Goal: Information Seeking & Learning: Learn about a topic

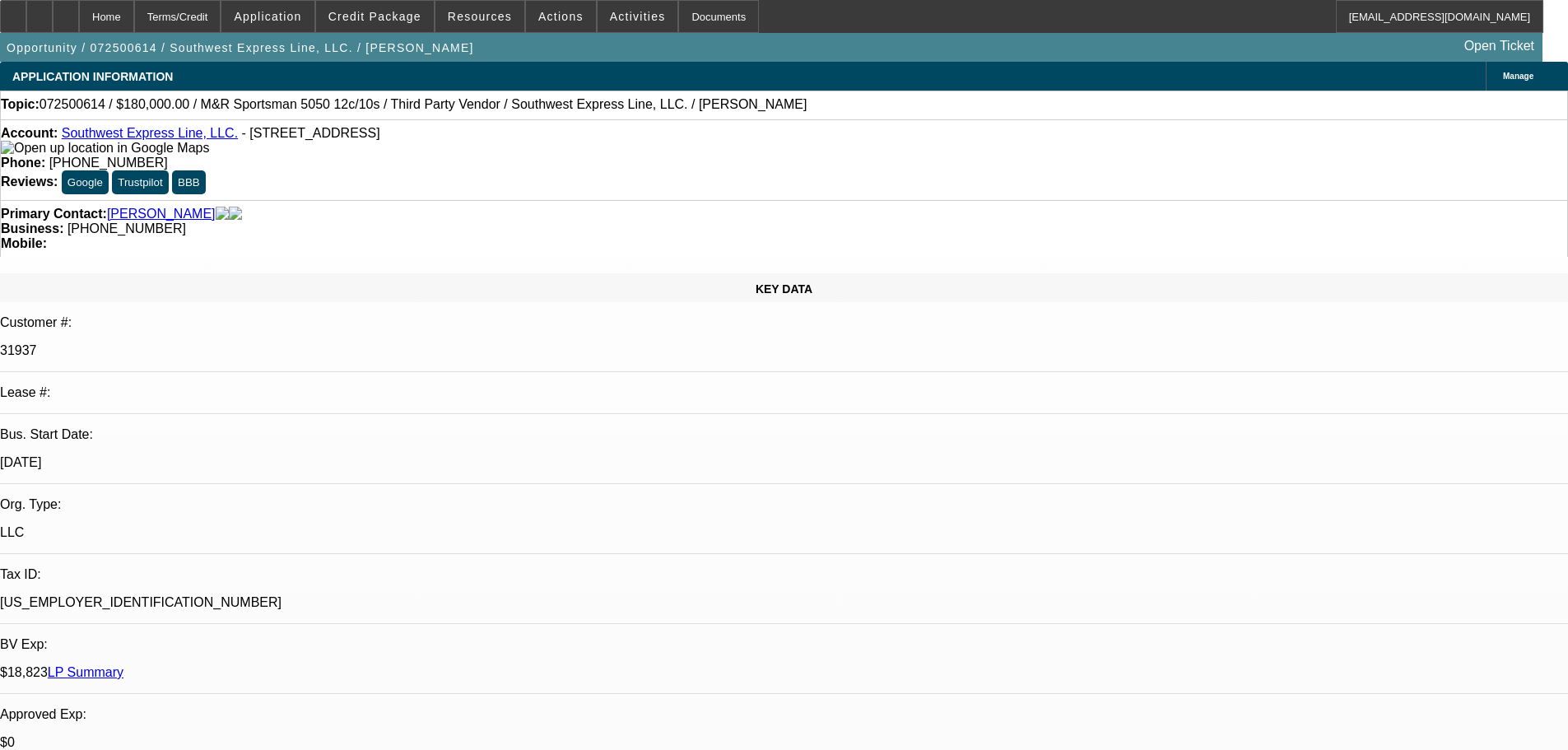
select select "0"
select select "2"
select select "0.1"
select select "4"
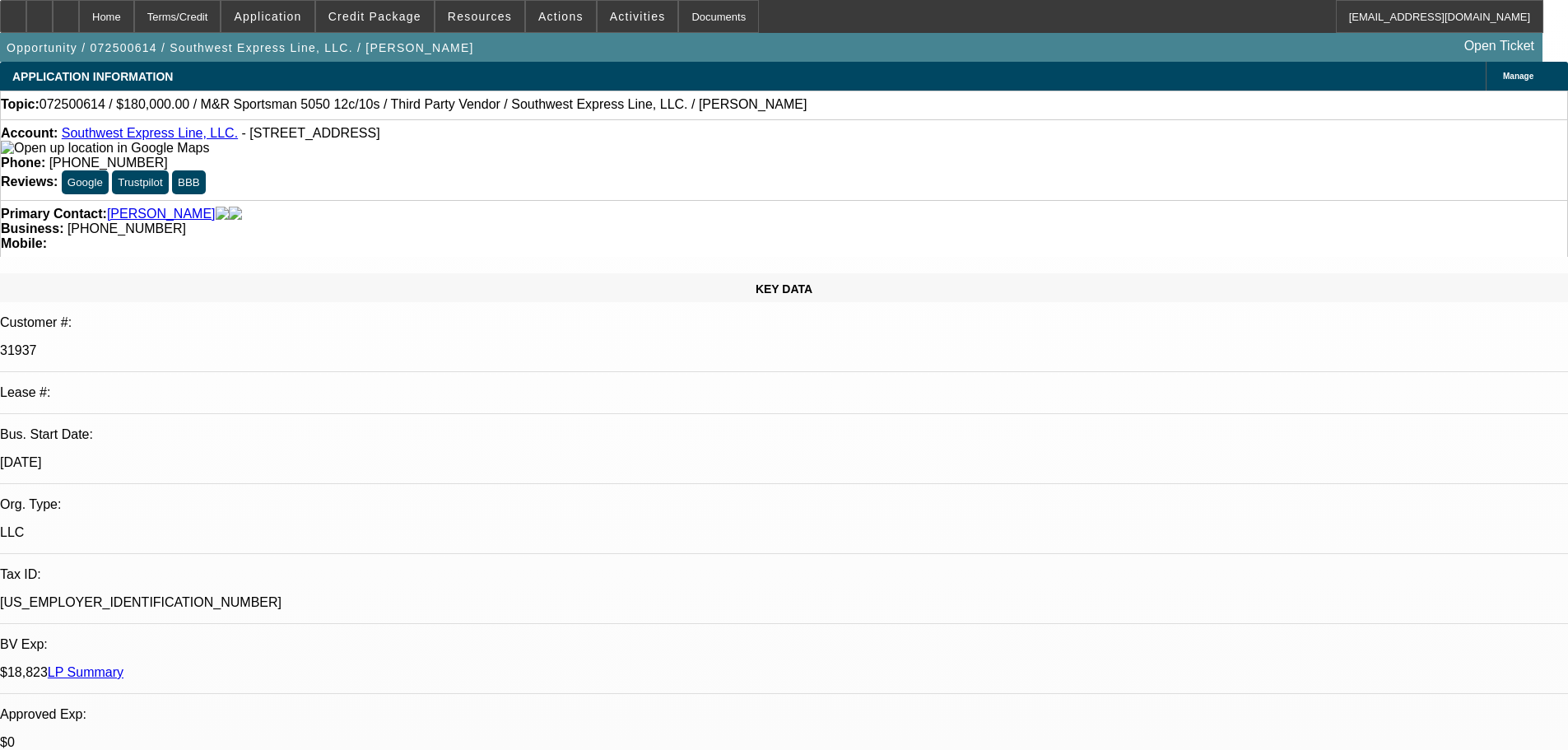
select select "0"
select select "0.1"
select select "4"
select select "0"
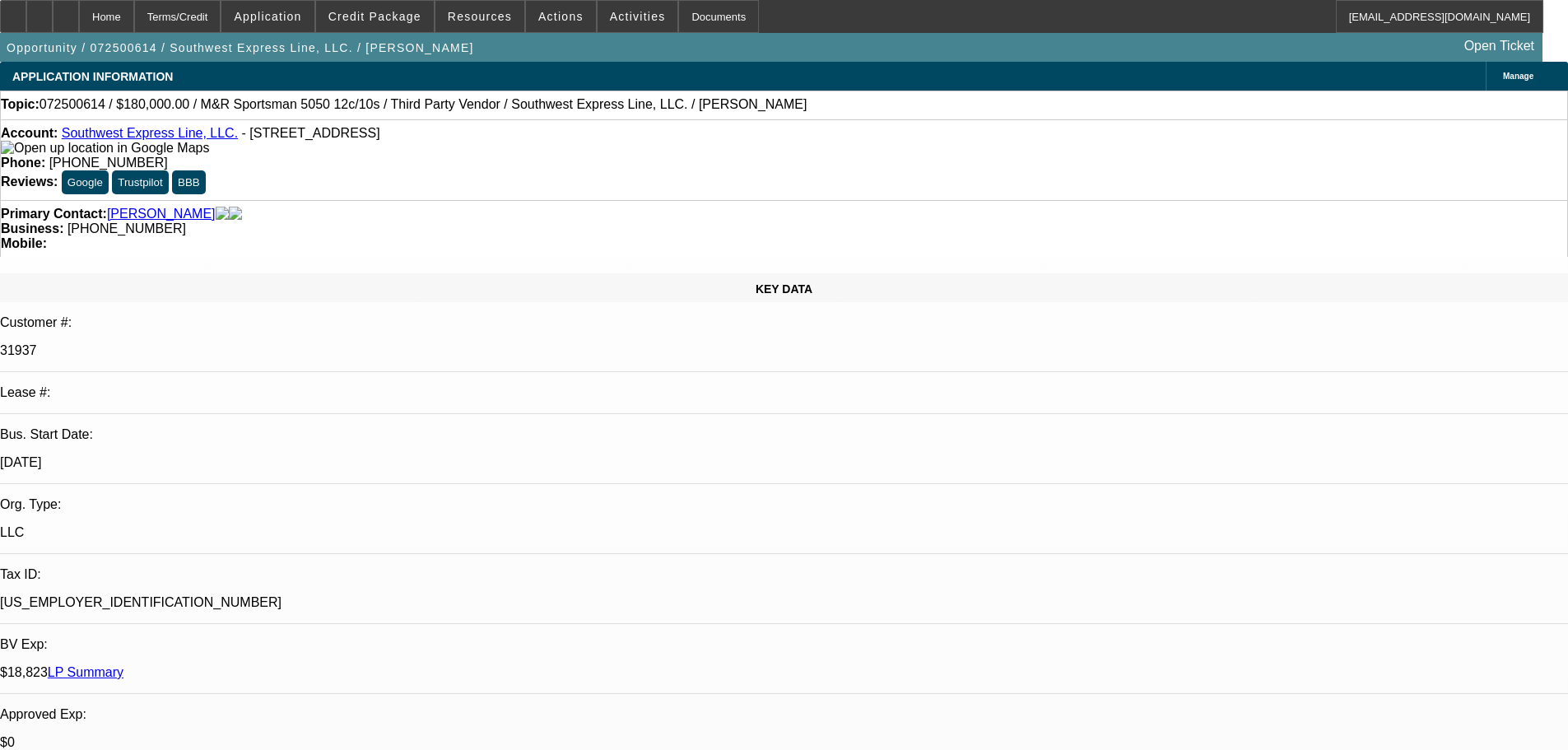
select select "0"
select select "6"
select select "0"
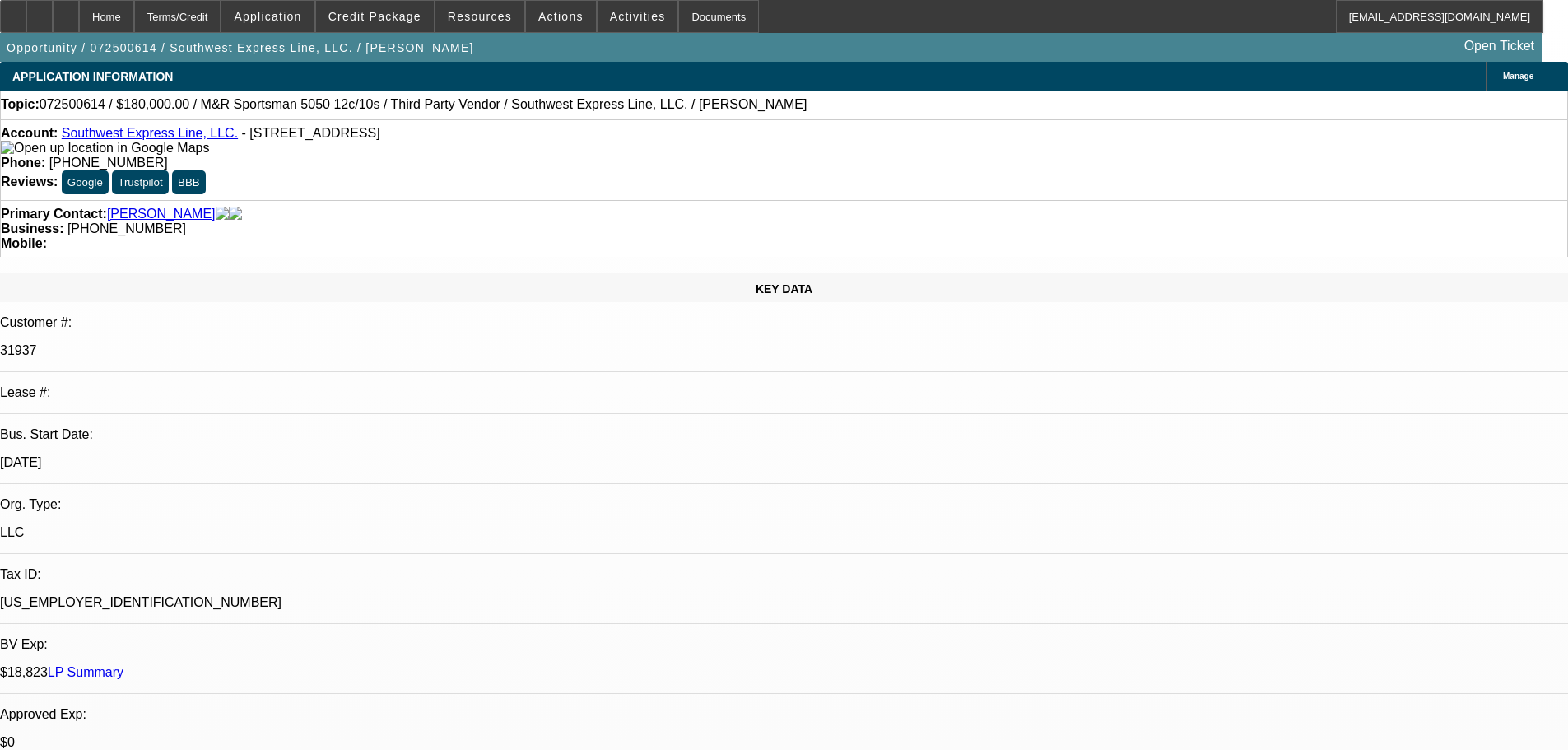
select select "0"
select select "6"
click at [406, 13] on span "Credit Package" at bounding box center [375, 16] width 93 height 13
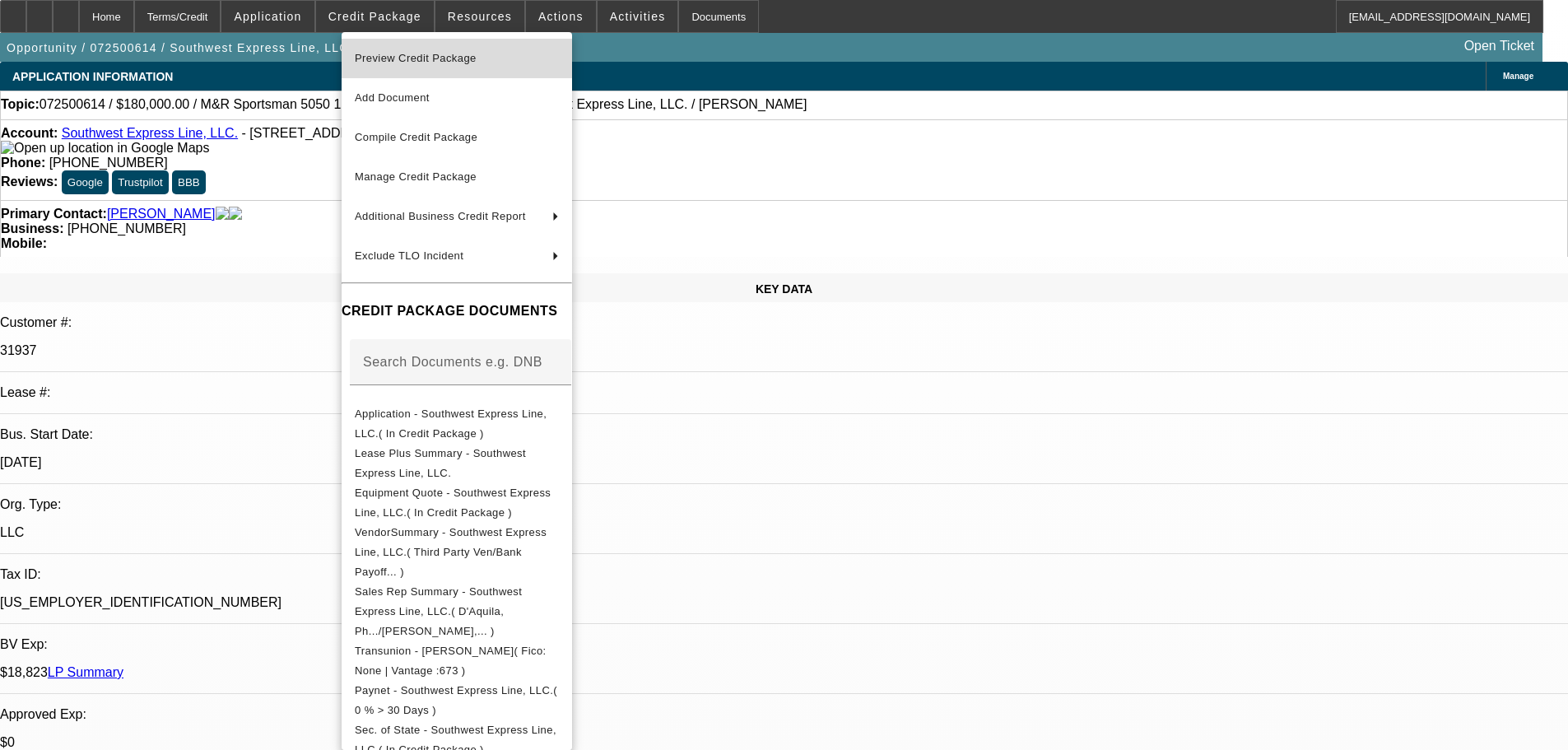
click at [399, 56] on span "Preview Credit Package" at bounding box center [416, 58] width 122 height 13
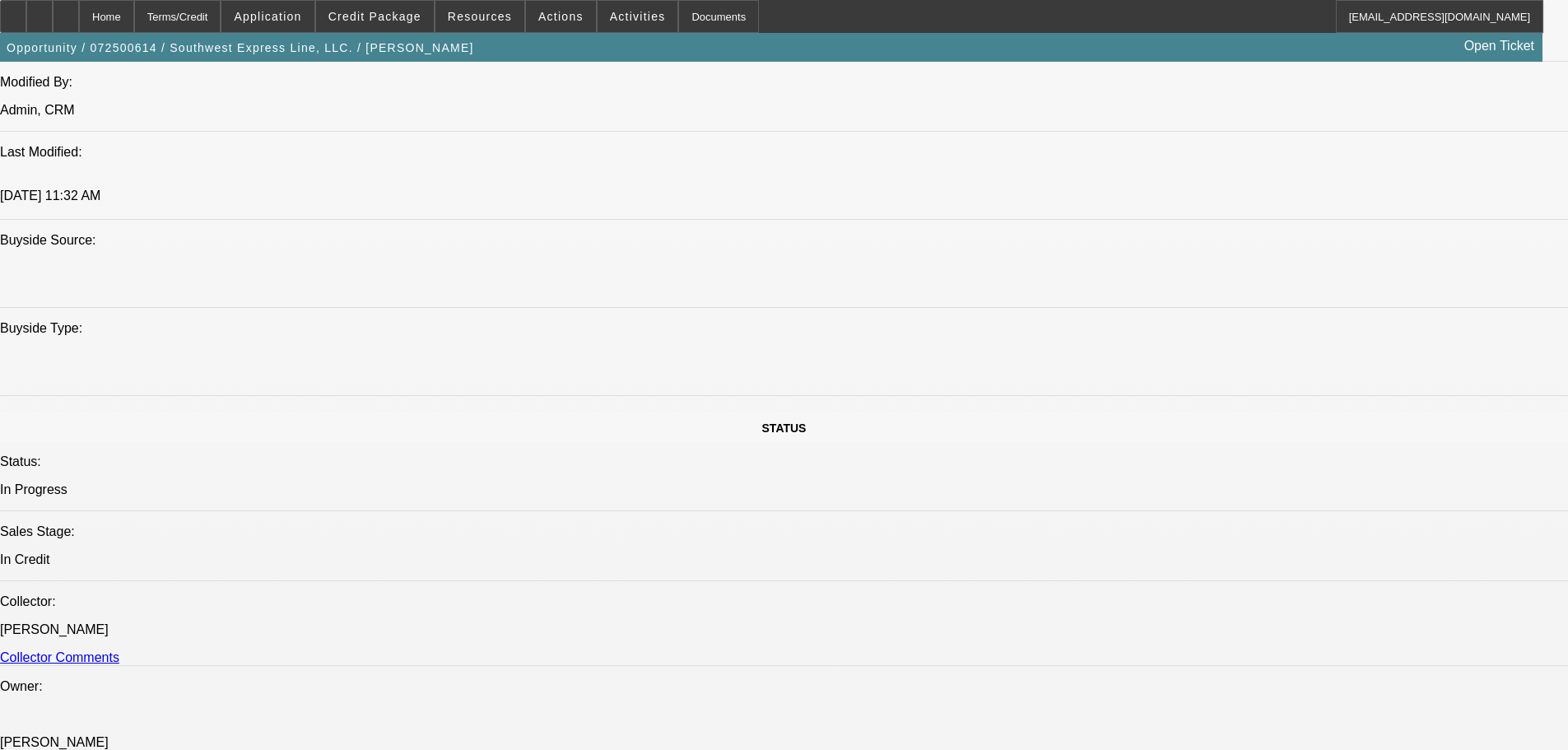
scroll to position [1728, 0]
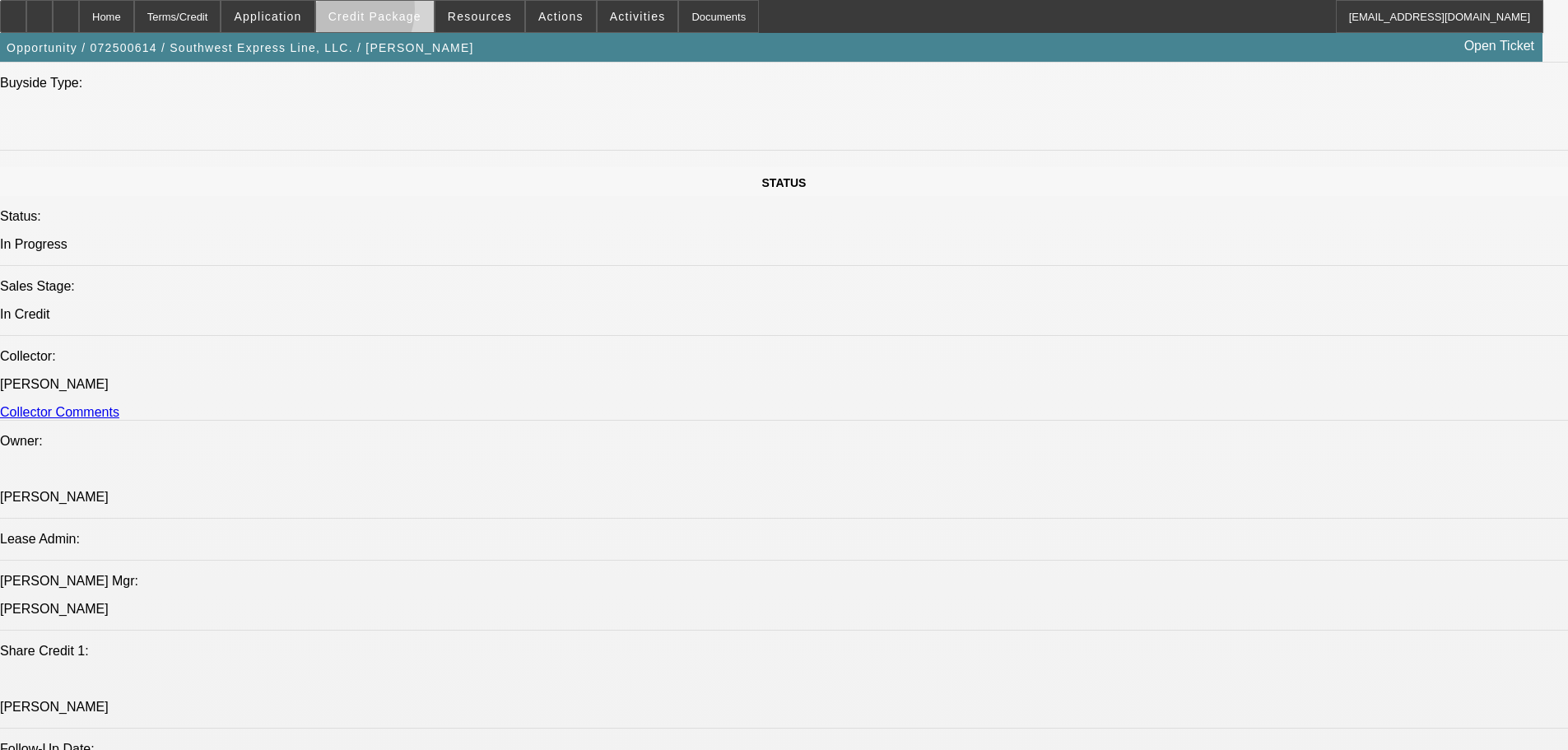
click at [365, 13] on span "Credit Package" at bounding box center [375, 16] width 93 height 13
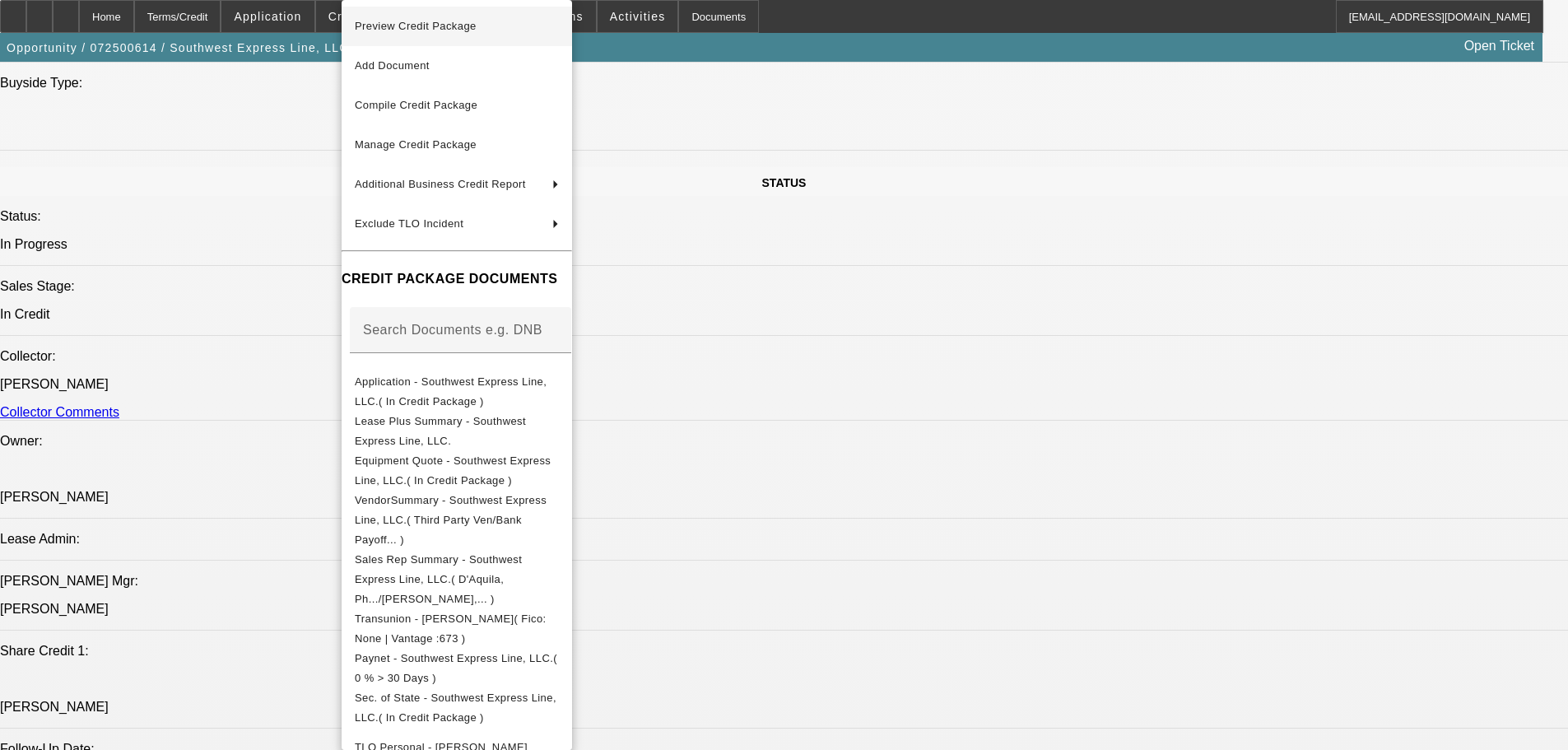
click at [421, 24] on span "Preview Credit Package" at bounding box center [416, 26] width 122 height 13
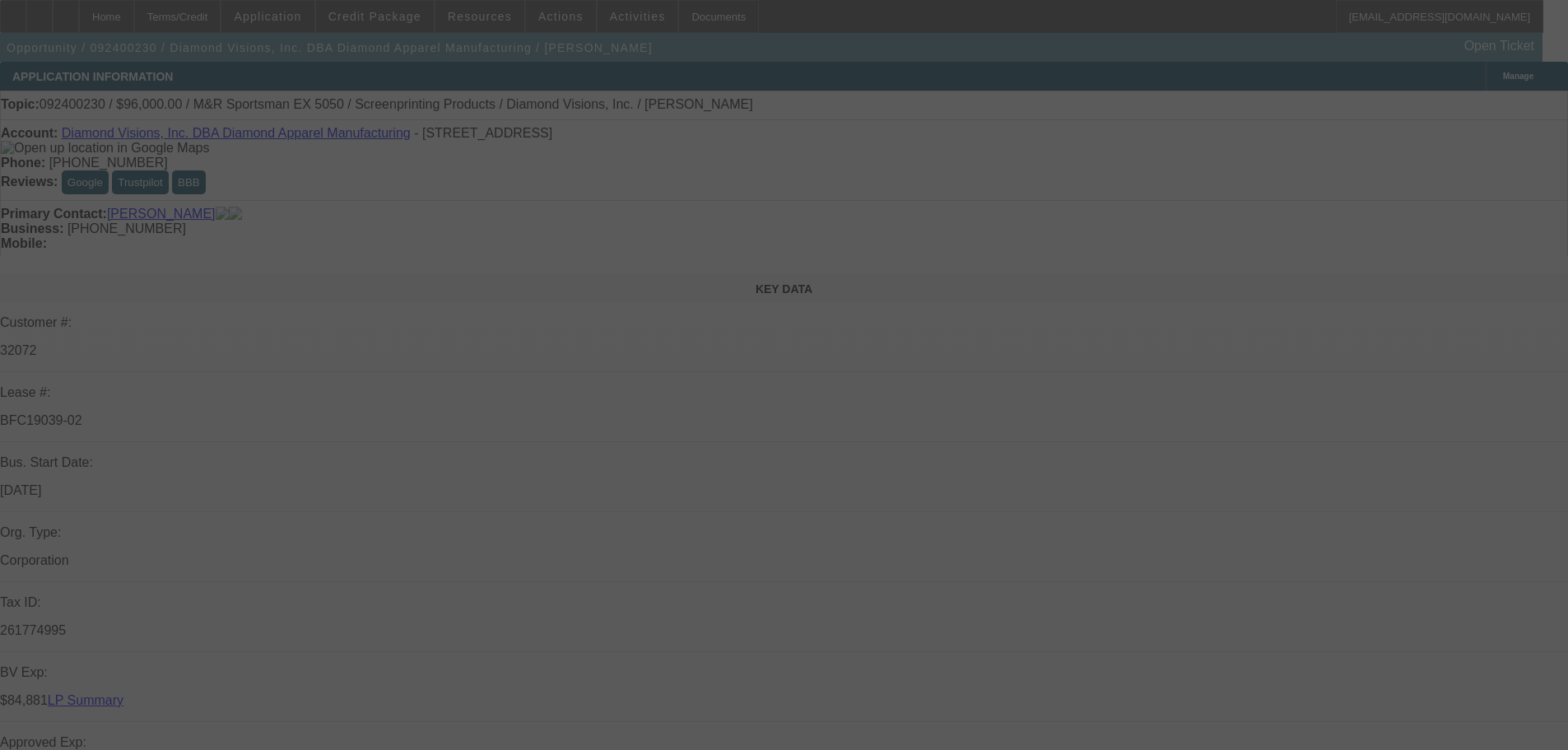
select select "0"
select select "2"
select select "0"
select select "2"
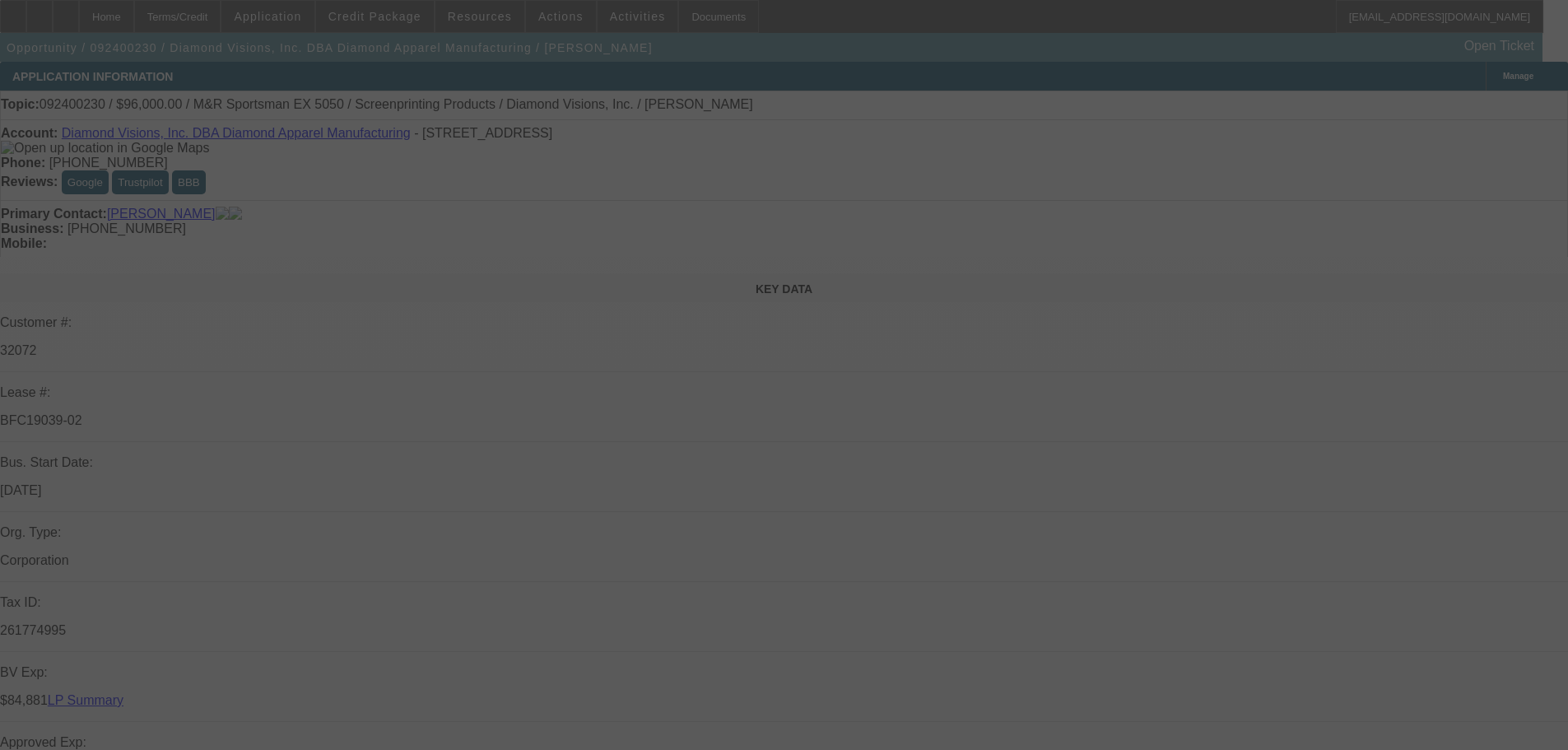
select select "0"
select select "2"
select select "0"
select select "2"
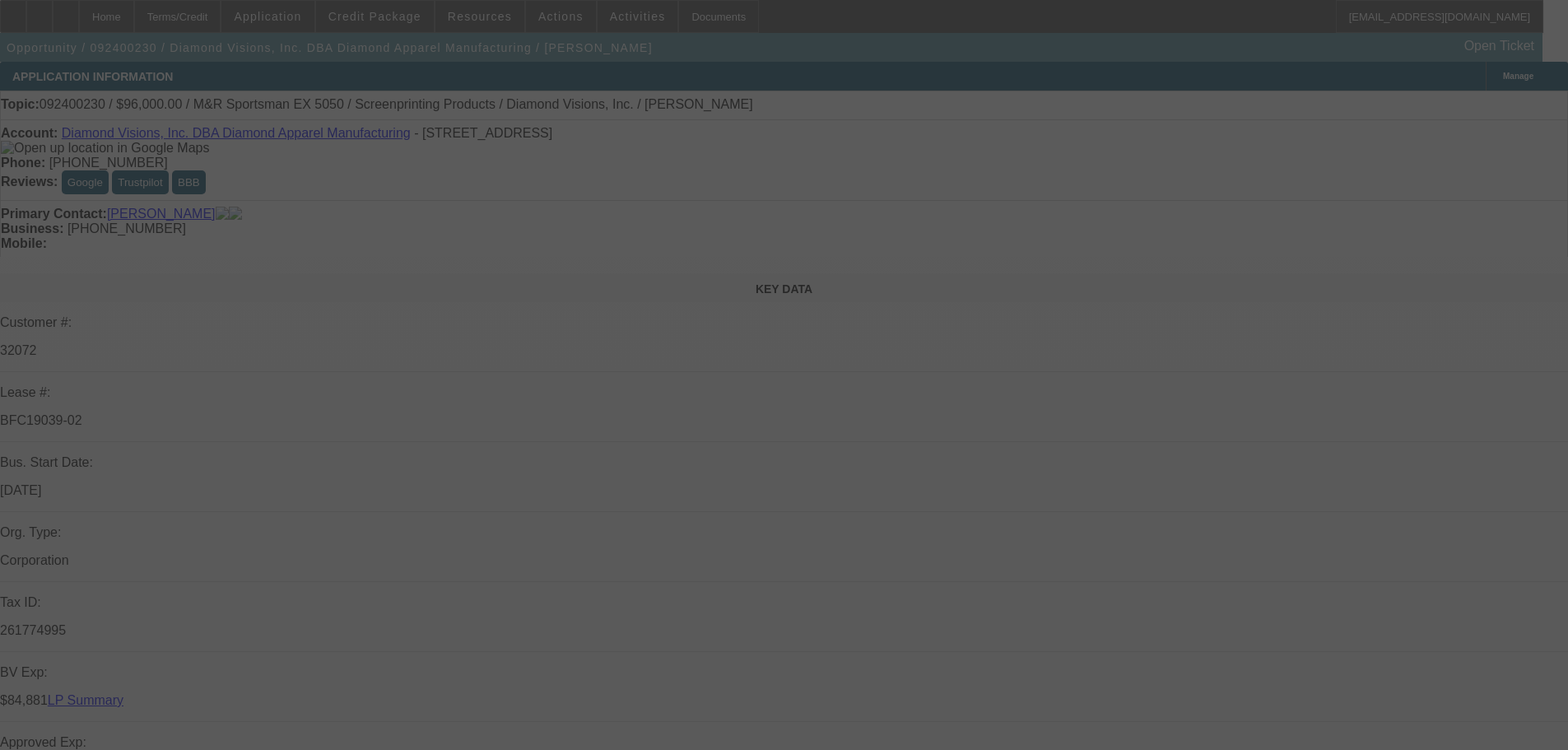
select select "0"
select select "2"
select select "0"
select select "2"
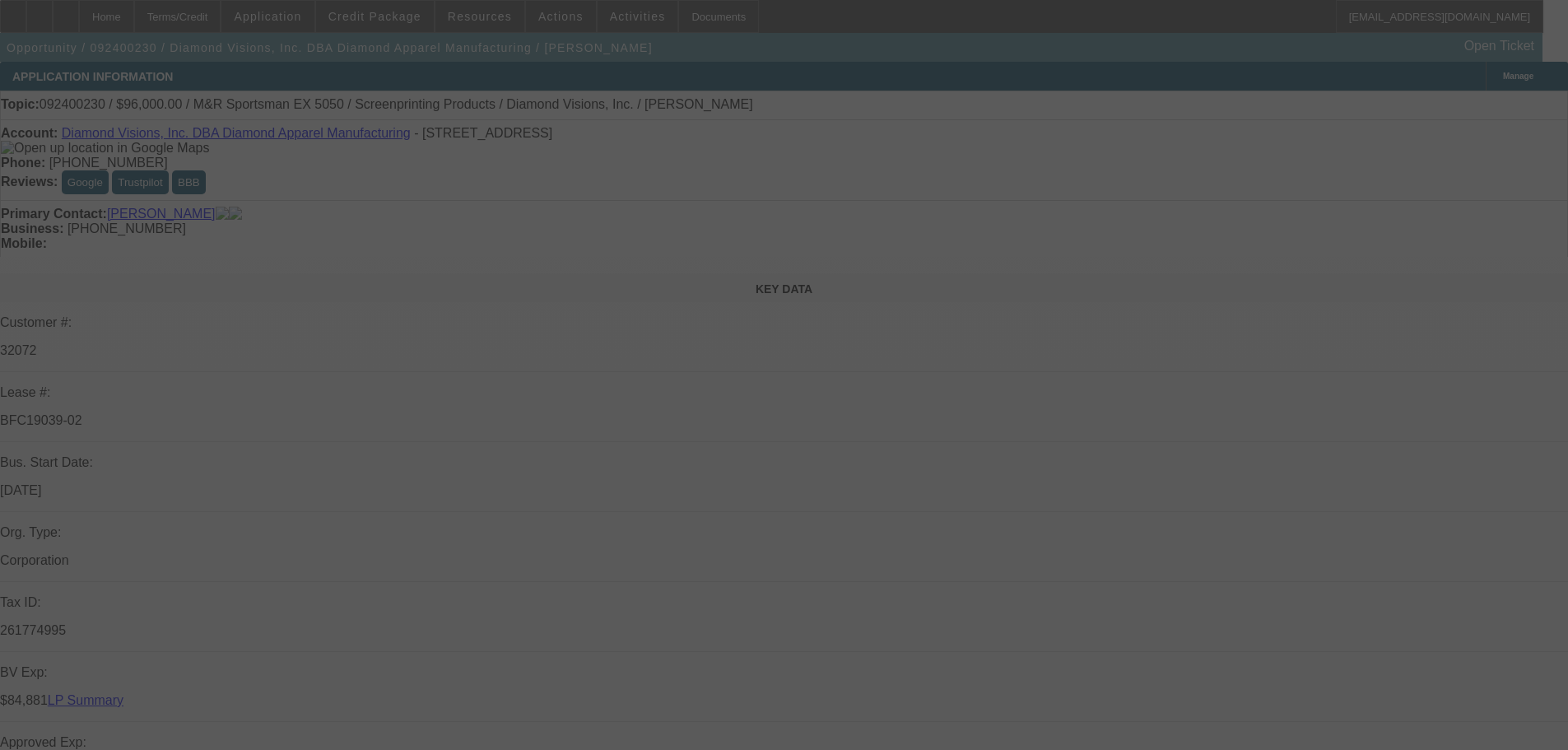
select select "0"
select select "2"
select select "0"
select select "2"
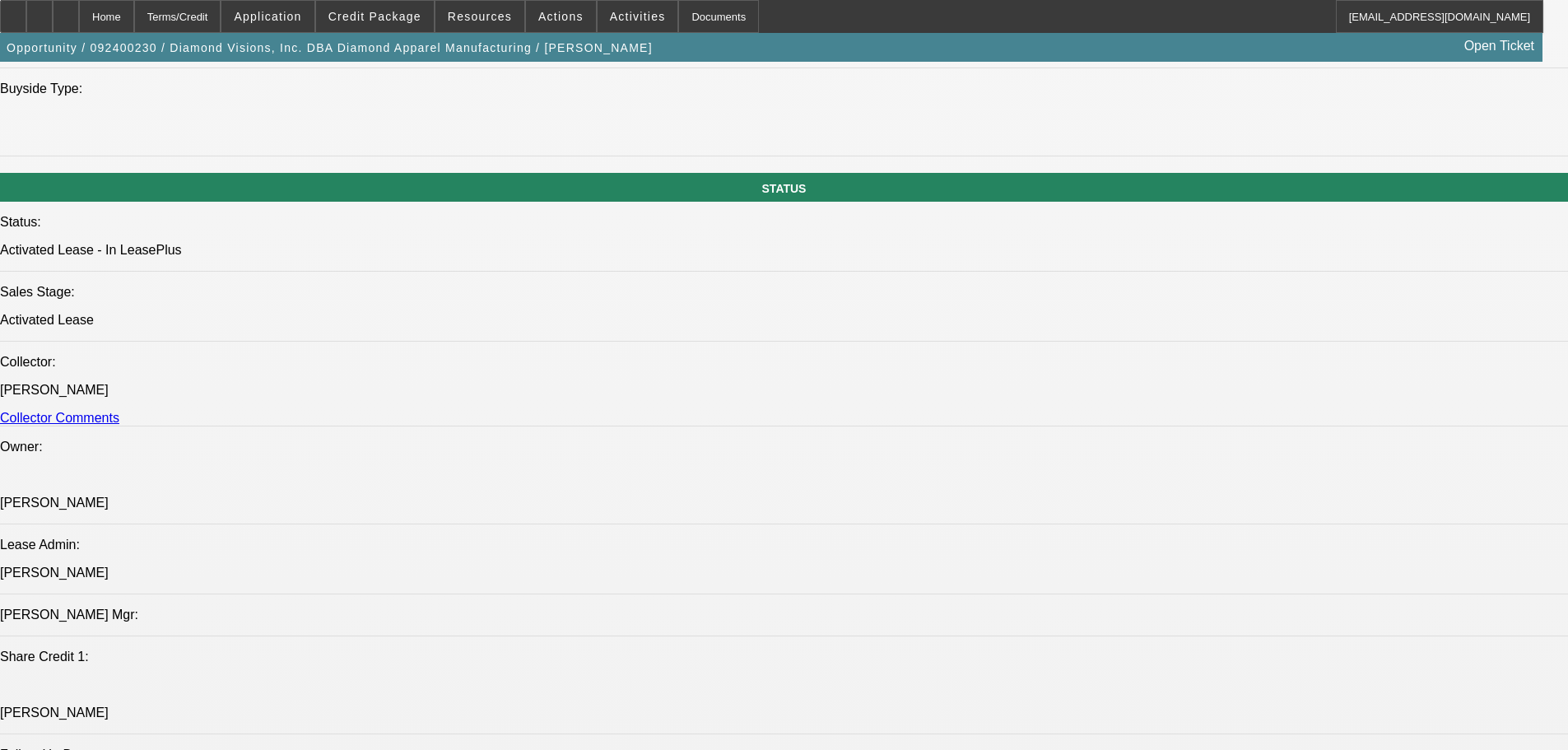
scroll to position [1728, 0]
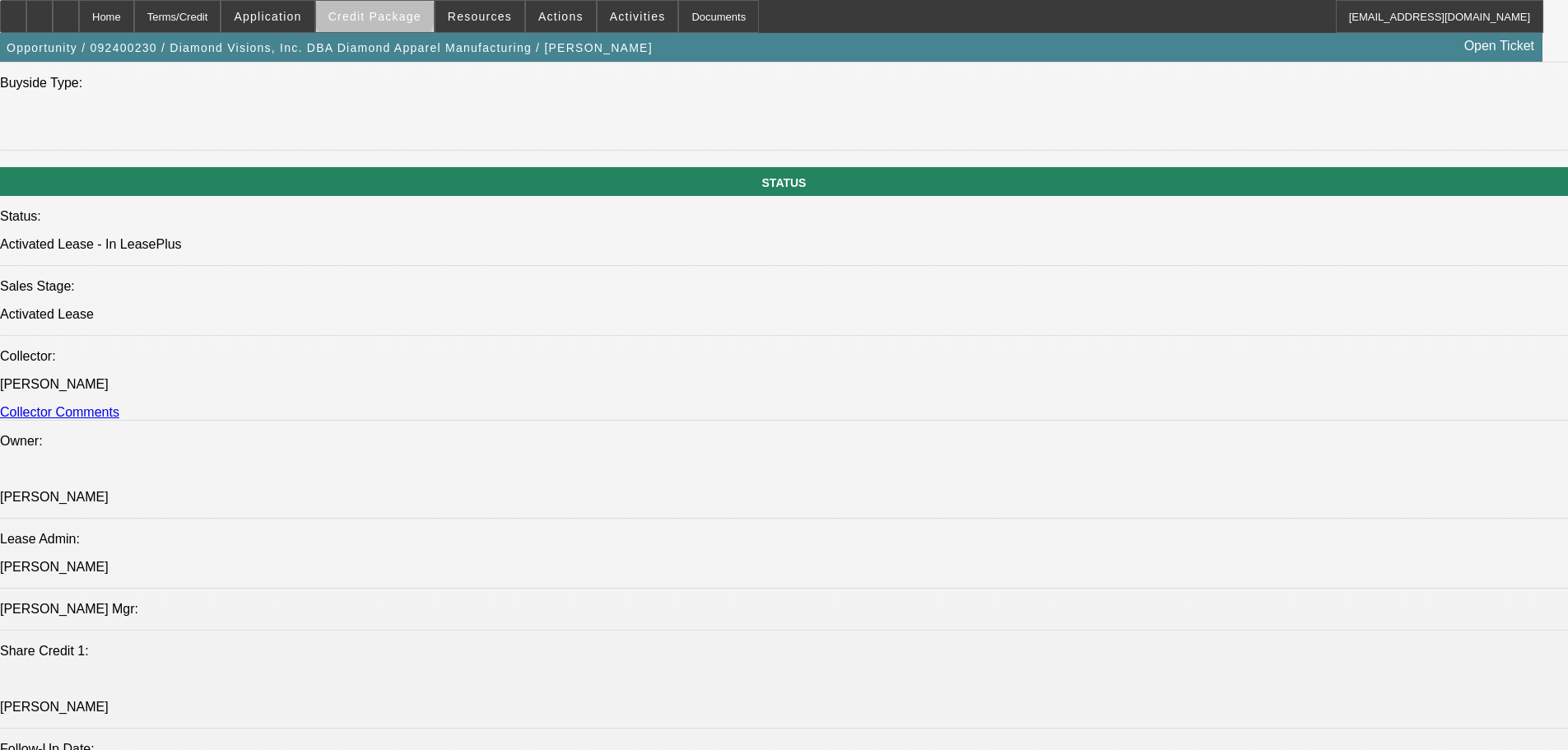
click at [401, 16] on span "Credit Package" at bounding box center [375, 16] width 93 height 13
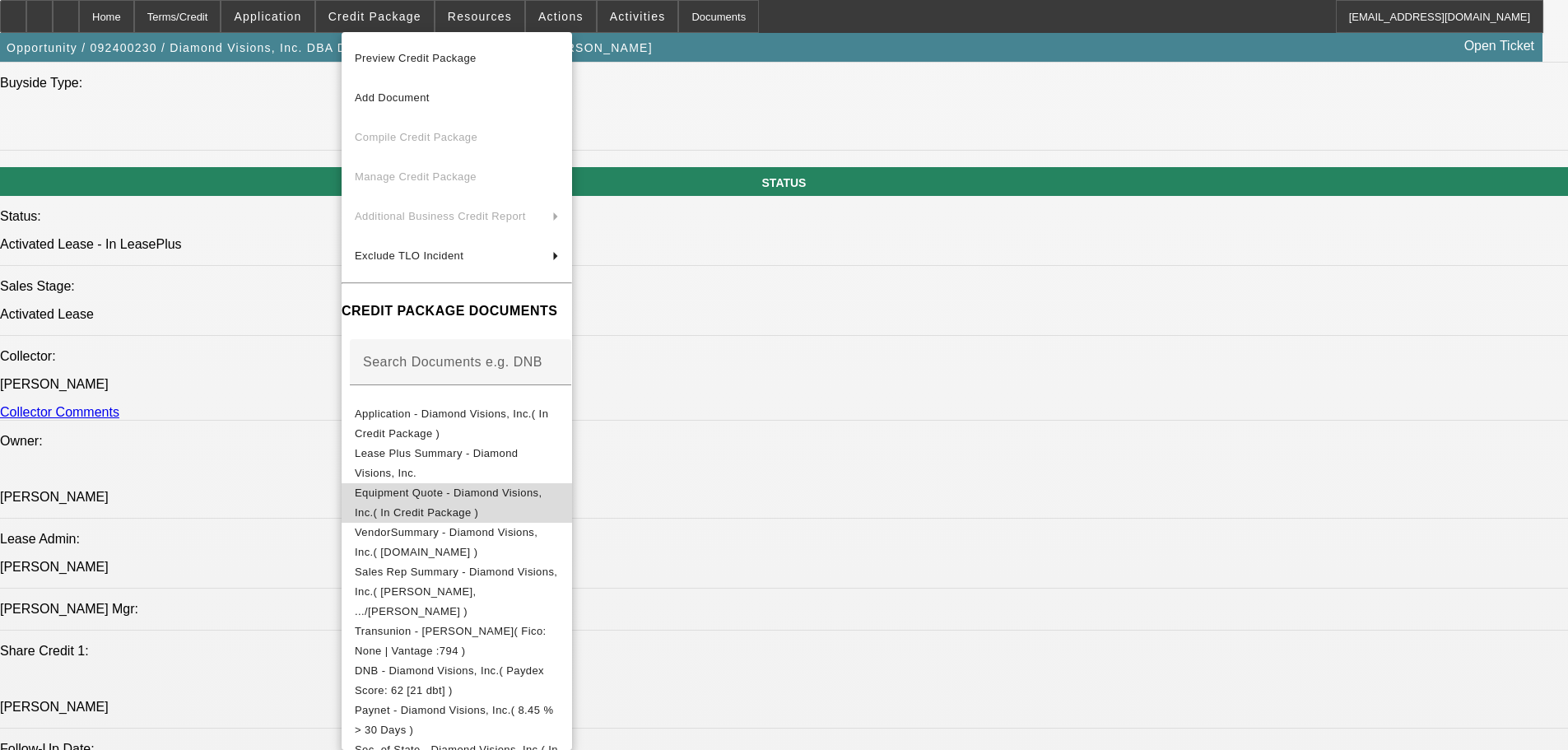
click at [425, 498] on span "Equipment Quote - Diamond Visions, Inc.( In Credit Package )" at bounding box center [448, 502] width 187 height 32
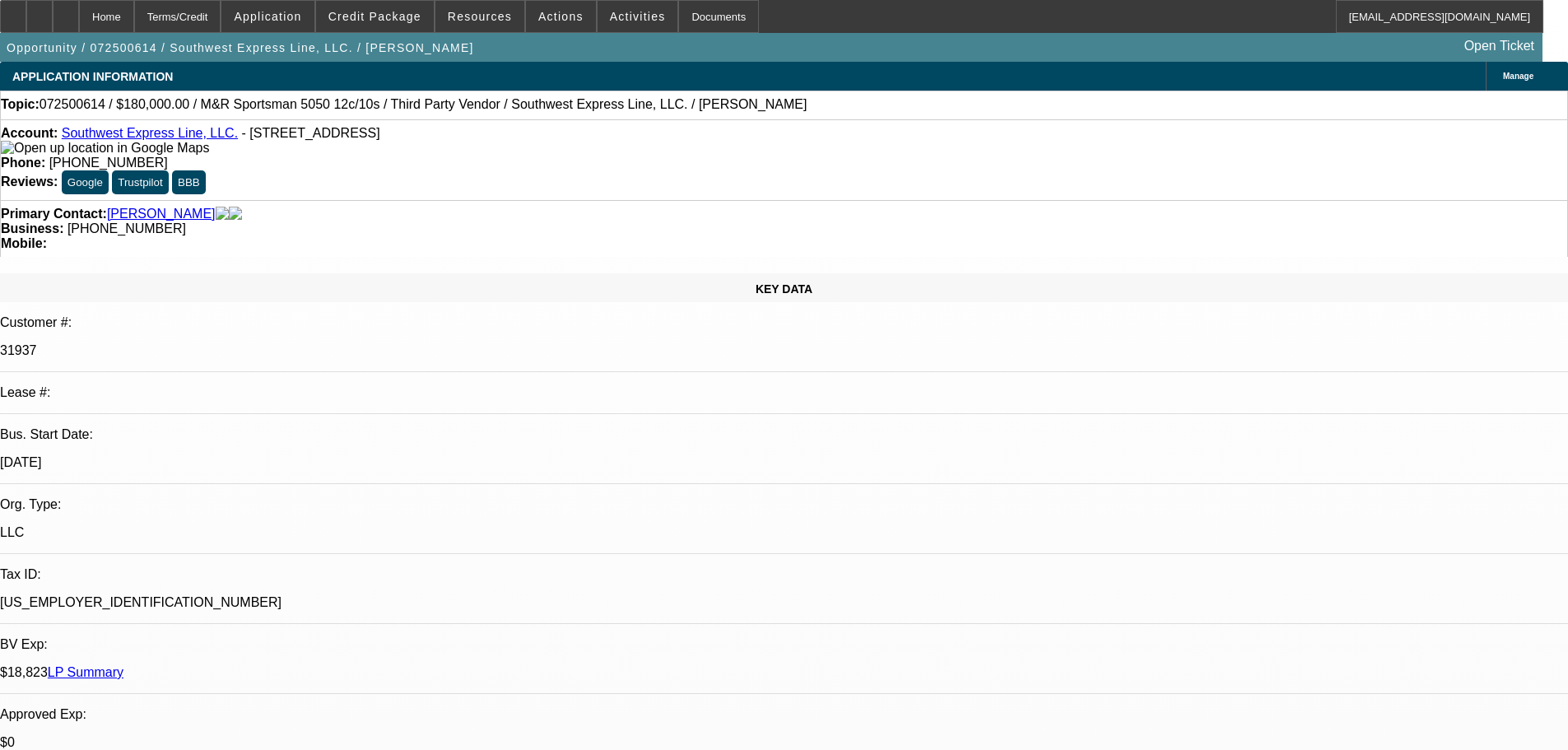
select select "0"
select select "2"
select select "0.1"
select select "4"
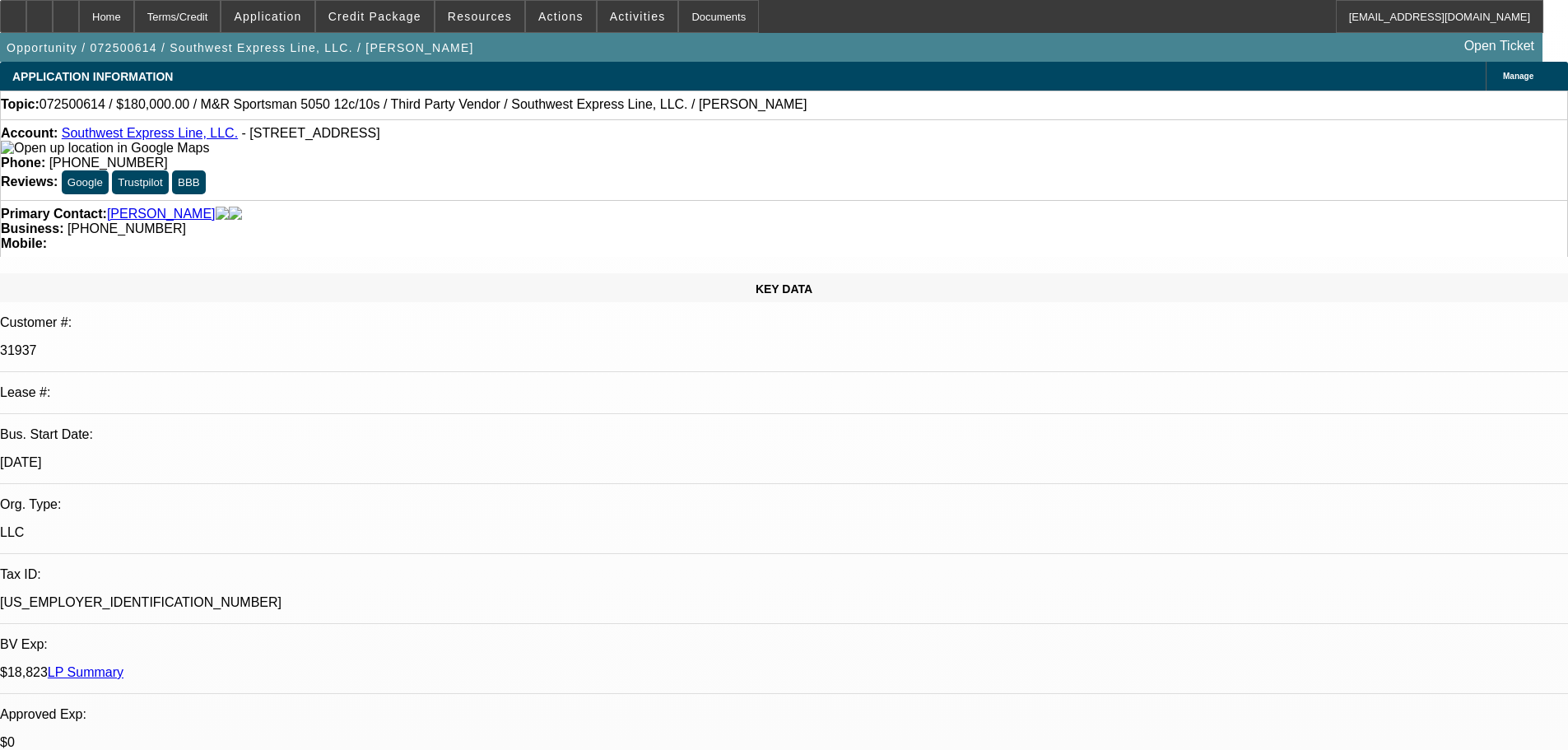
select select "0"
select select "0.1"
select select "4"
select select "0"
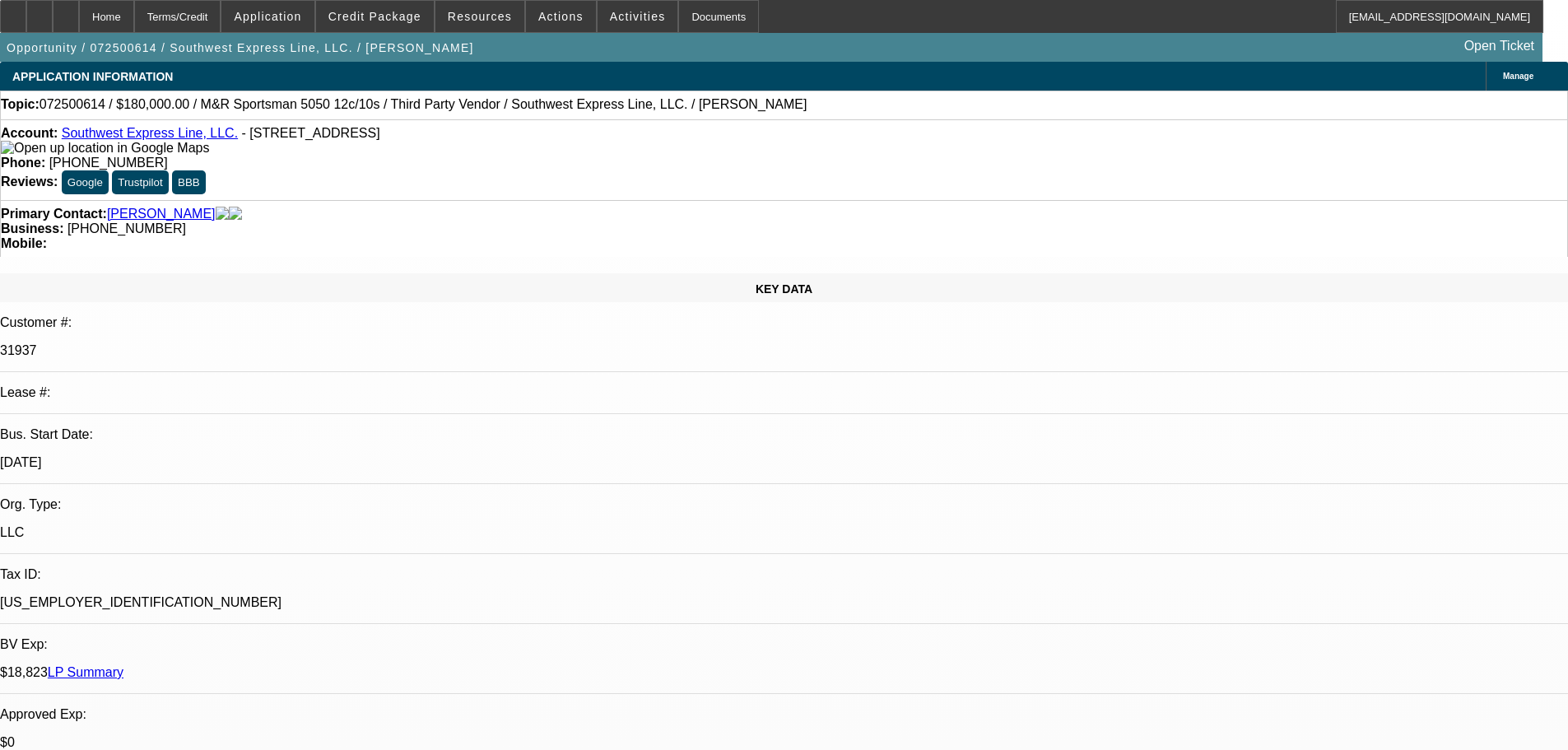
select select "0"
select select "6"
select select "0"
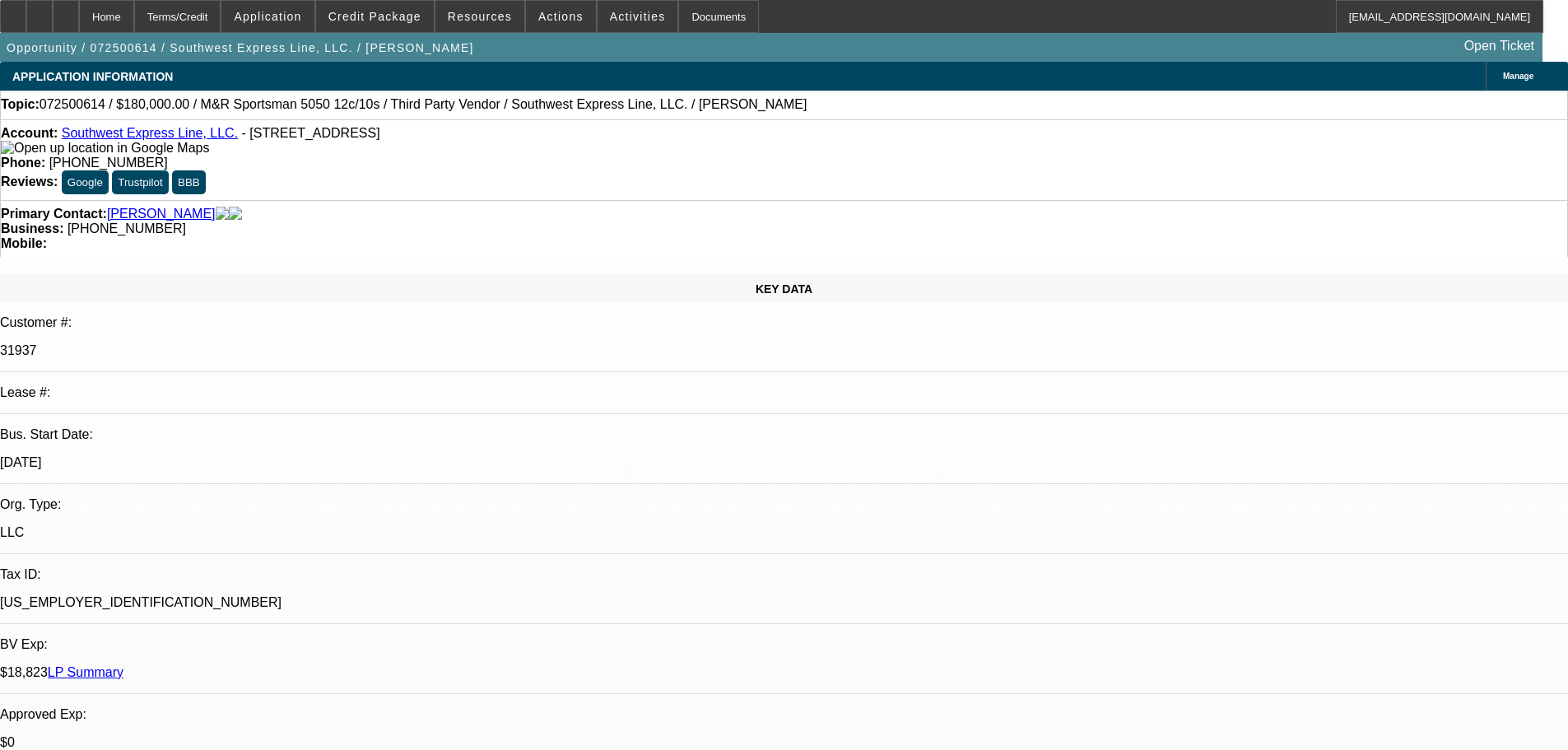
select select "0"
select select "6"
click at [390, 14] on span "Credit Package" at bounding box center [375, 16] width 93 height 13
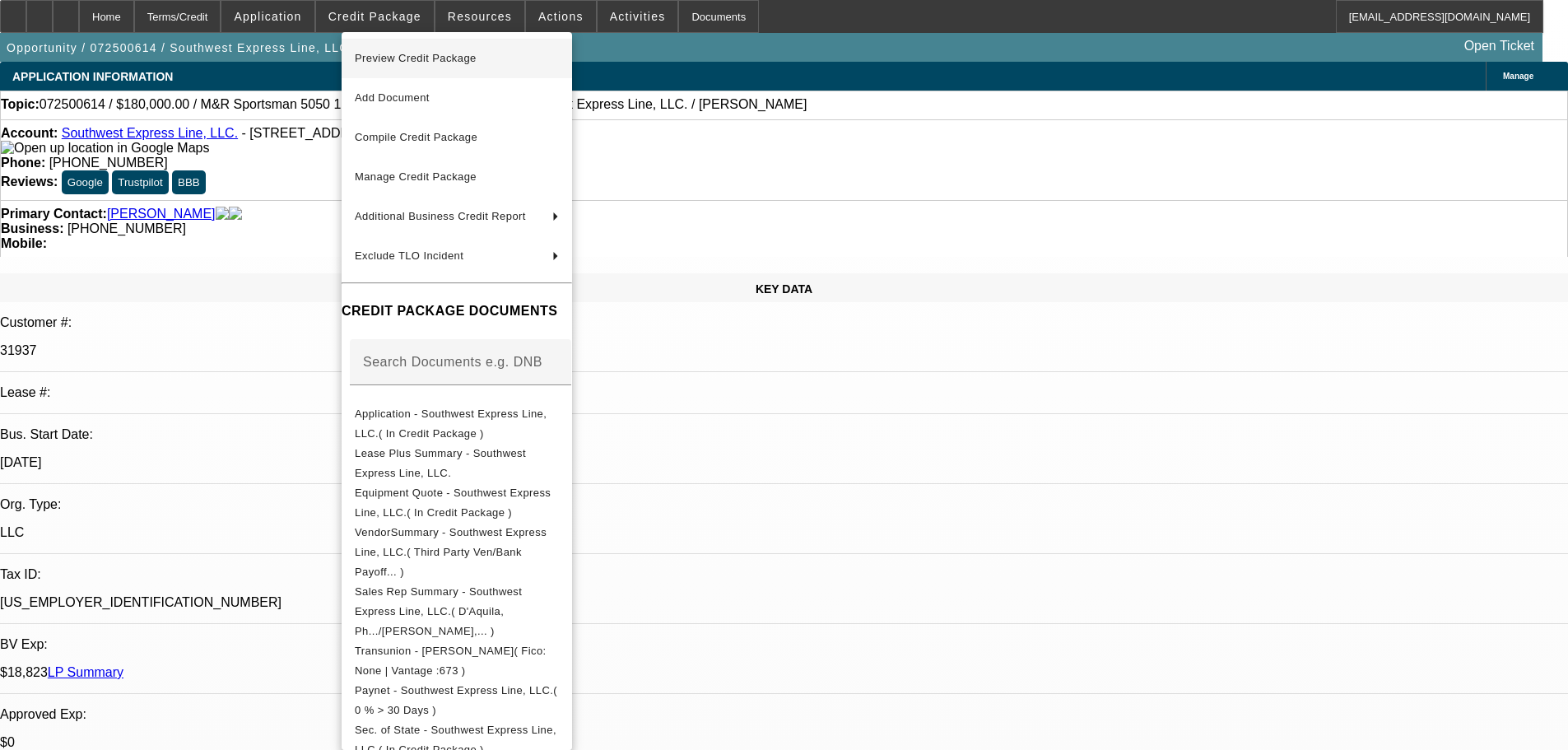
click at [400, 51] on span "Preview Credit Package" at bounding box center [457, 58] width 204 height 20
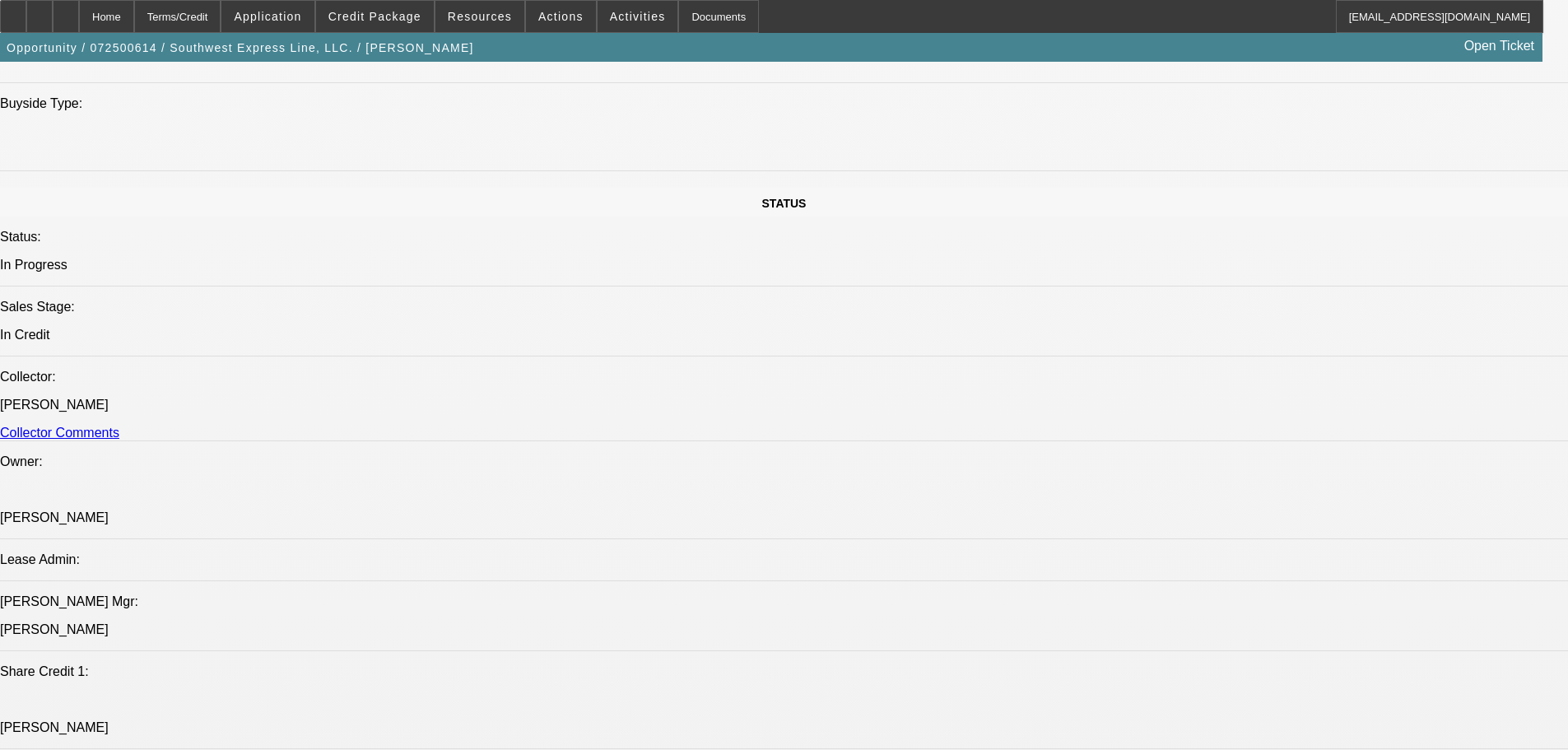
scroll to position [1646, 0]
